Goal: Find specific page/section: Find specific page/section

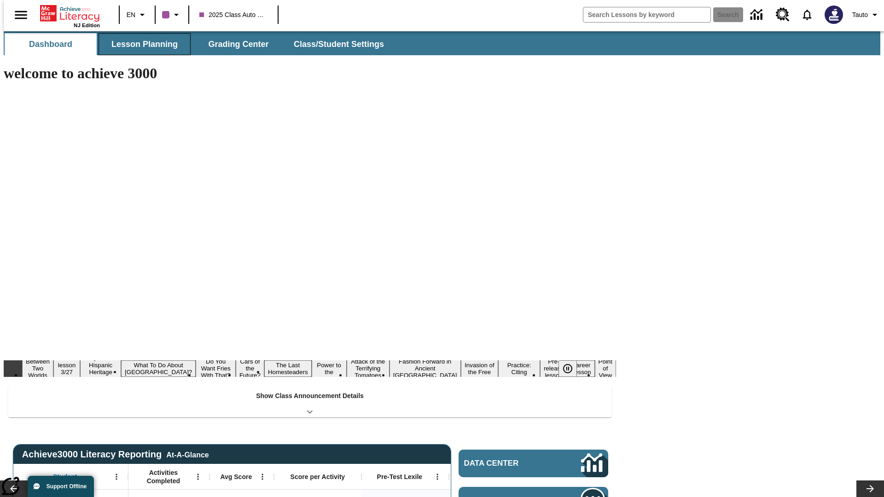
click at [141, 44] on button "Lesson Planning" at bounding box center [144, 44] width 92 height 22
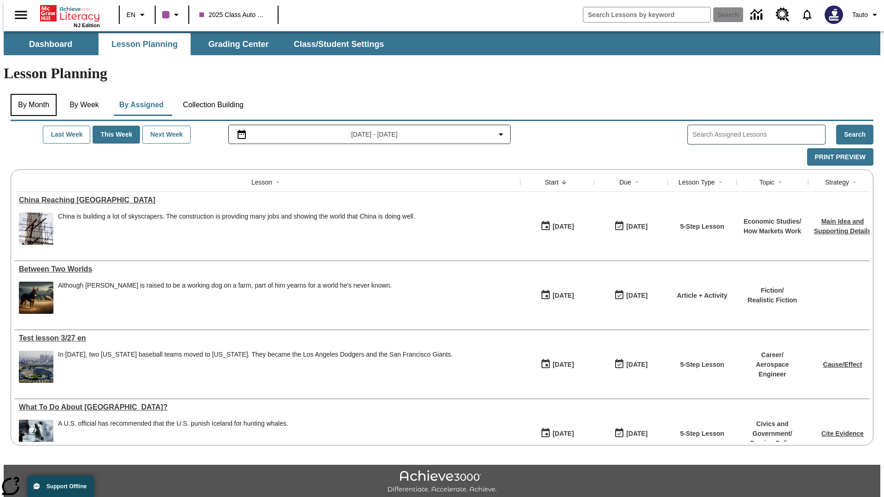
click at [31, 94] on button "By Month" at bounding box center [34, 105] width 46 height 22
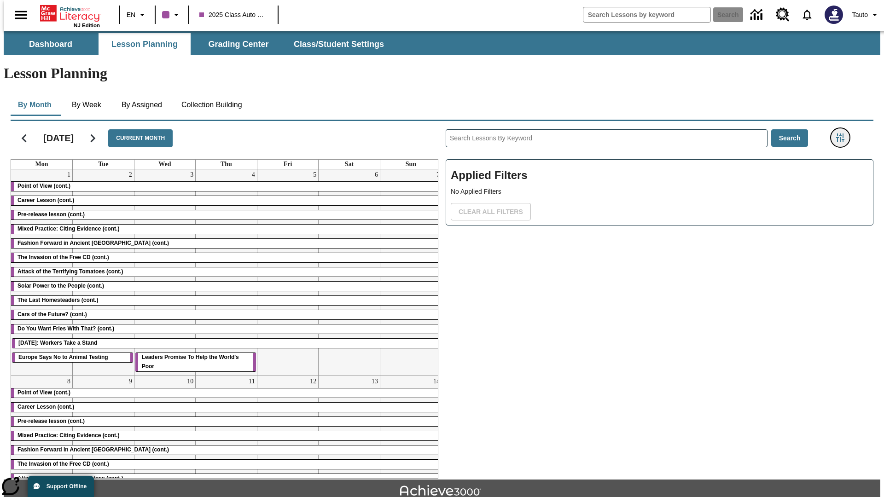
click at [843, 133] on icon "Filters Side menu" at bounding box center [840, 137] width 8 height 8
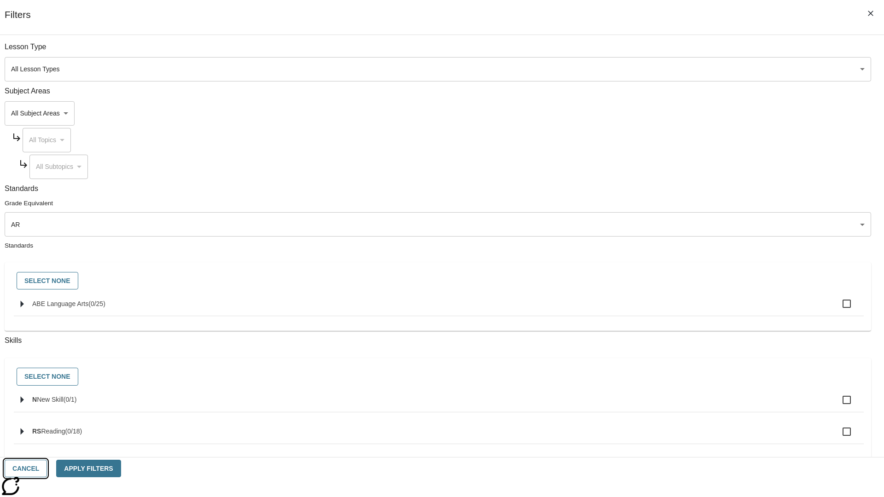
click at [47, 468] on button "Cancel" at bounding box center [26, 469] width 42 height 18
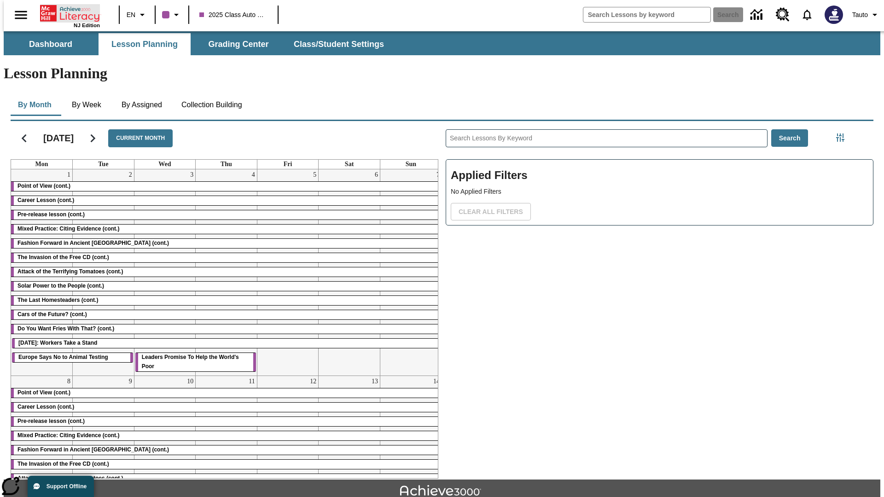
click at [66, 12] on icon "Home" at bounding box center [70, 13] width 61 height 18
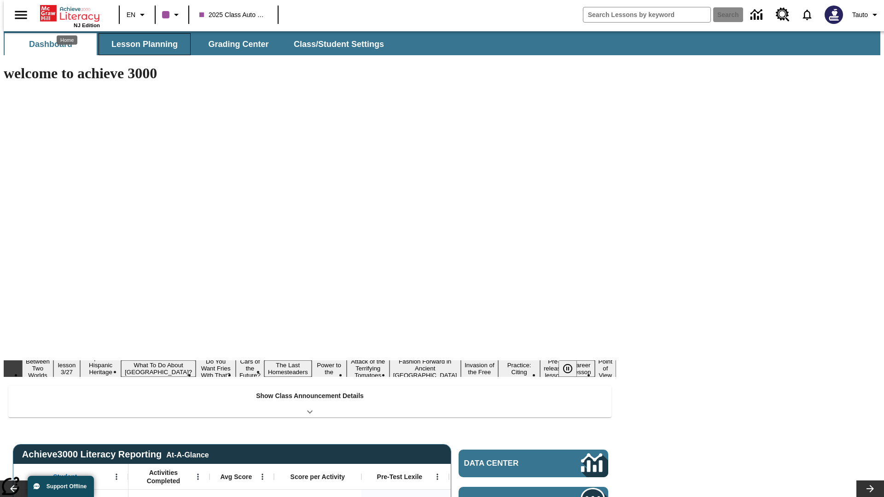
click at [141, 44] on button "Lesson Planning" at bounding box center [144, 44] width 92 height 22
